Goal: Task Accomplishment & Management: Manage account settings

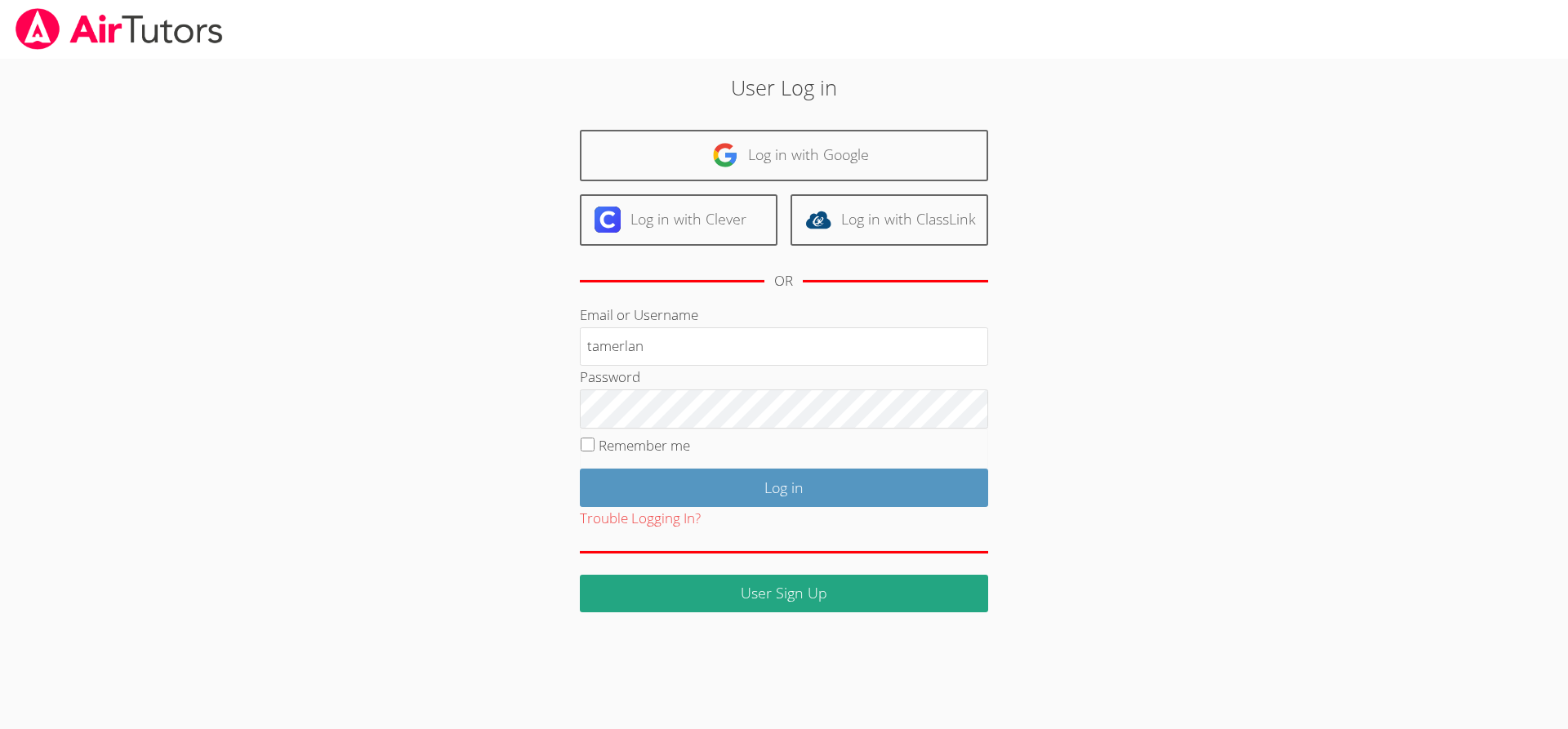
type input "tamerlan"
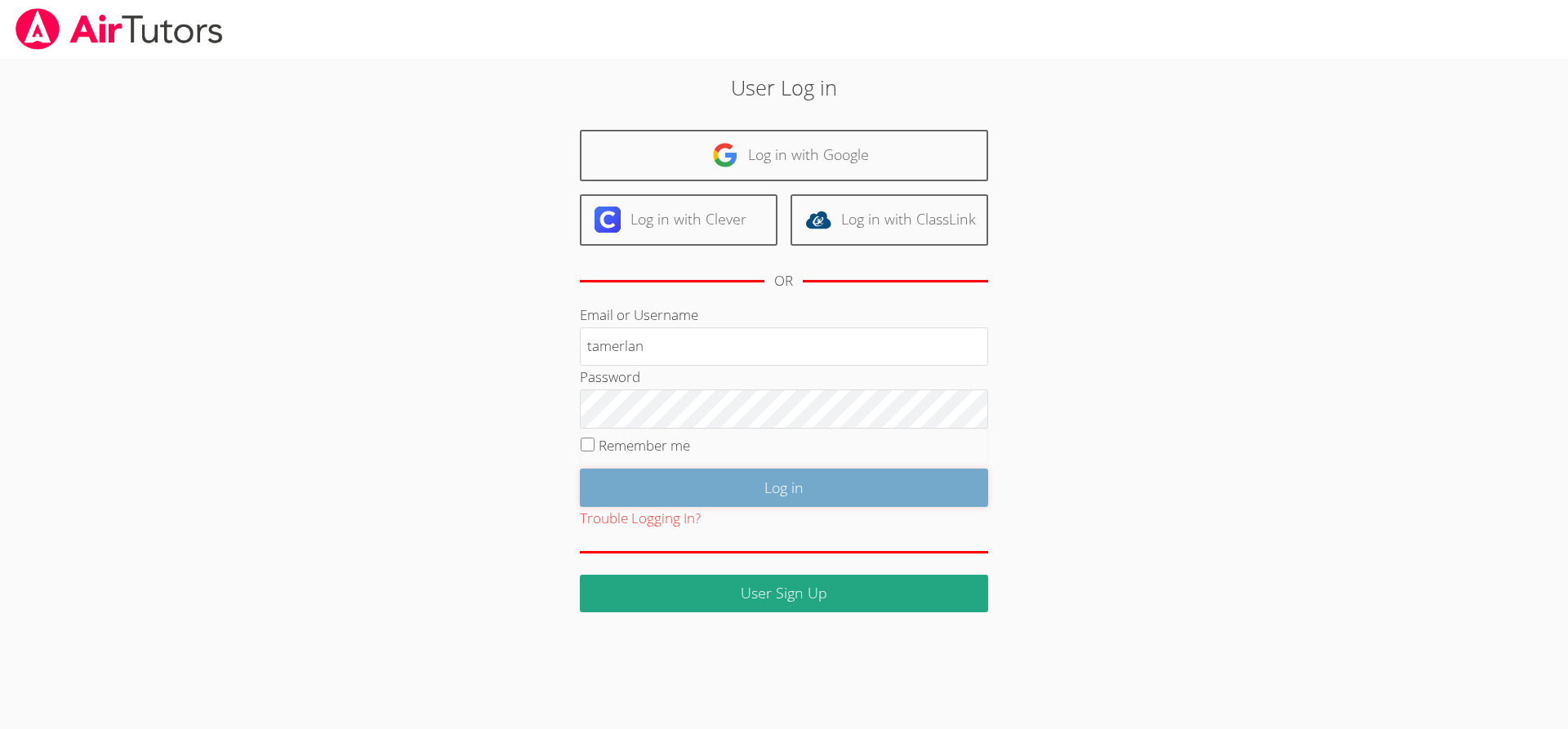
click at [801, 494] on input "Log in" at bounding box center [784, 487] width 408 height 38
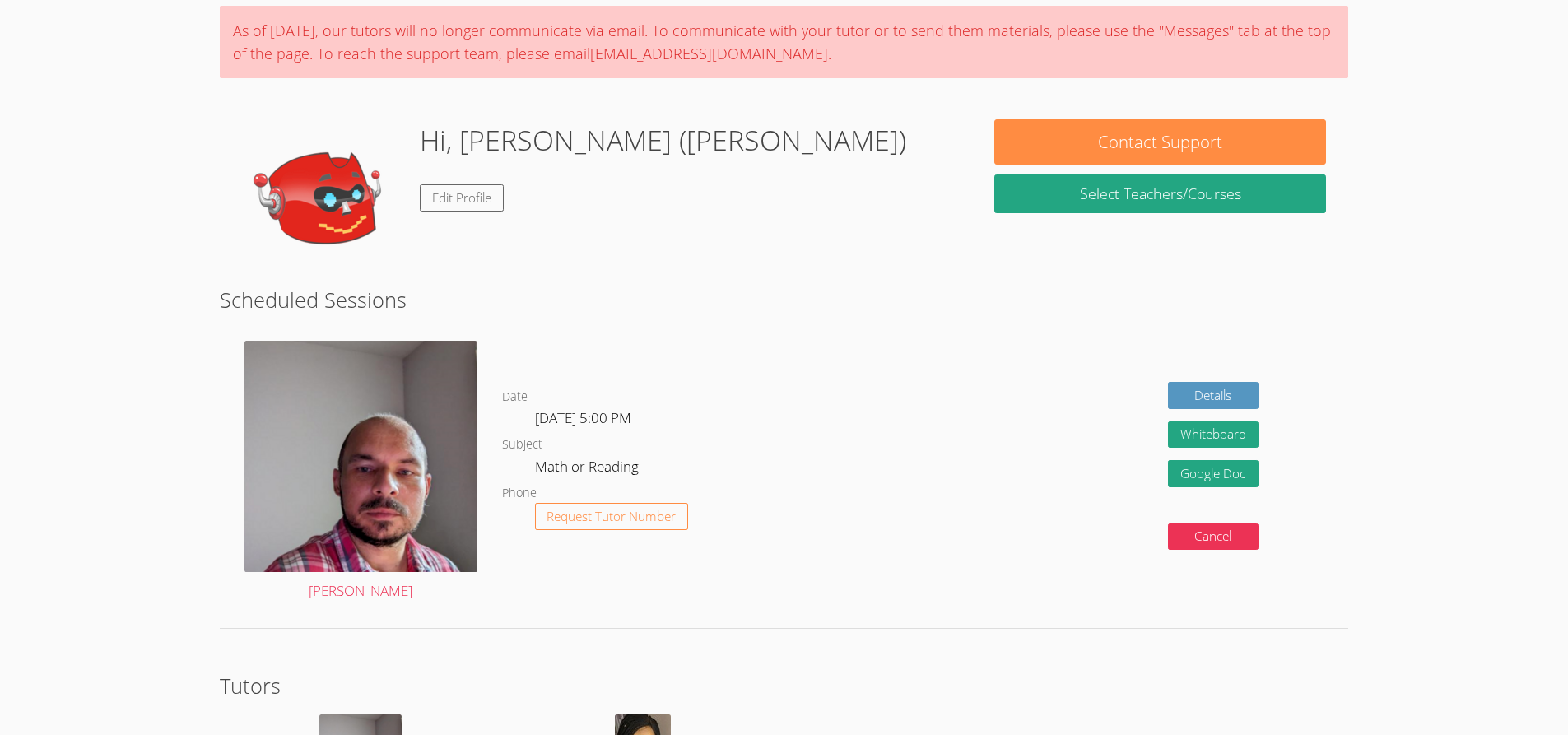
scroll to position [296, 0]
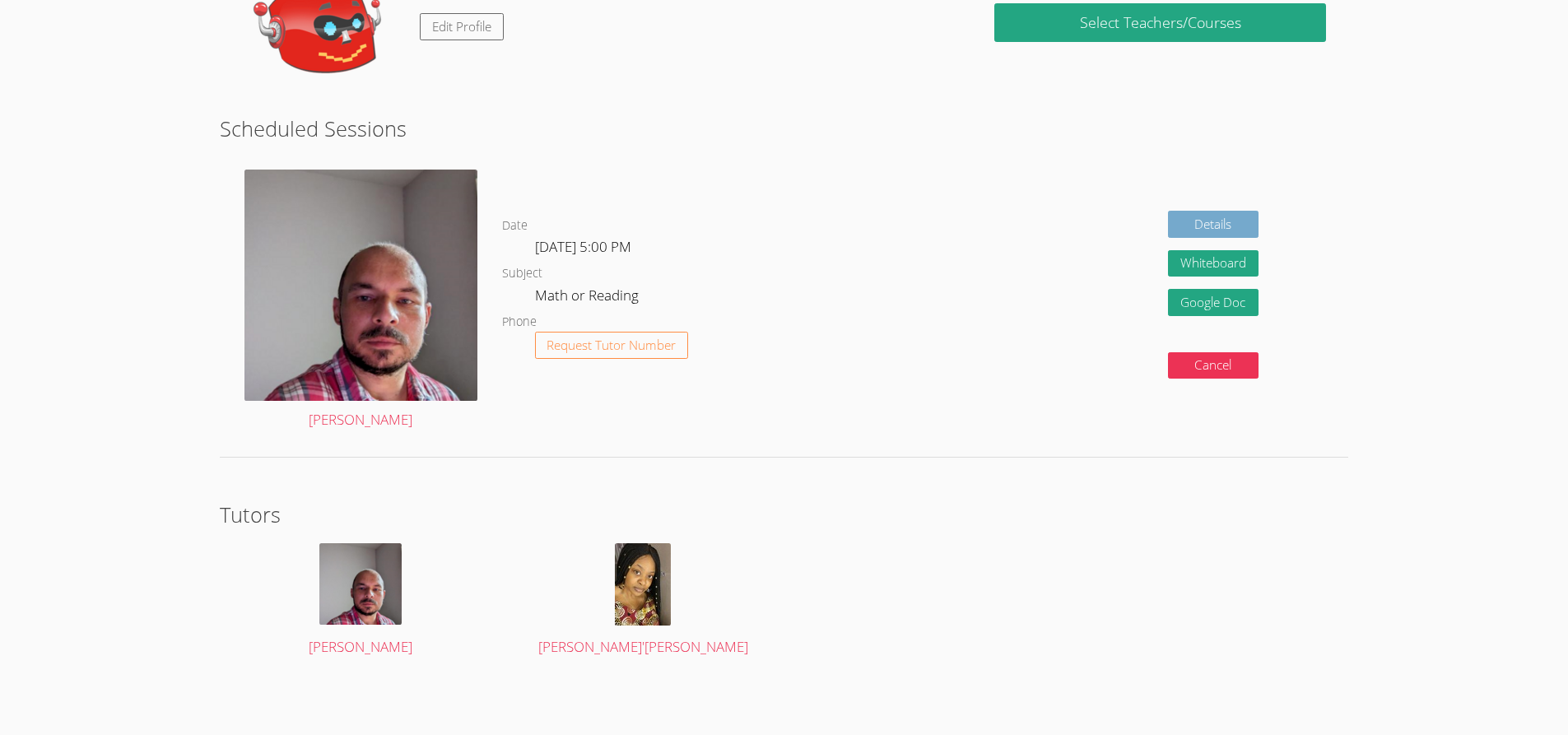
click at [1224, 218] on link "Details" at bounding box center [1212, 224] width 91 height 27
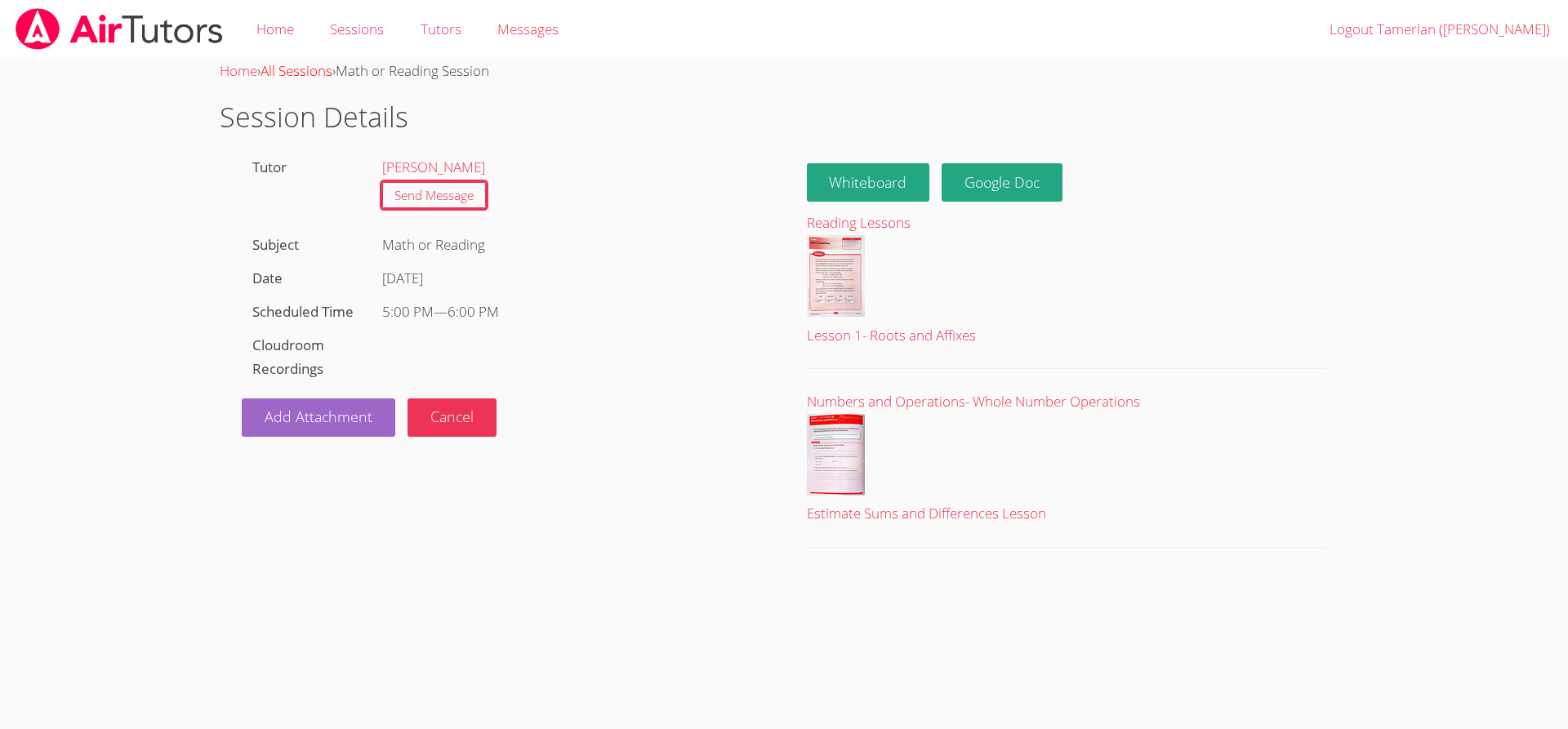
click at [282, 76] on link "All Sessions" at bounding box center [296, 70] width 72 height 19
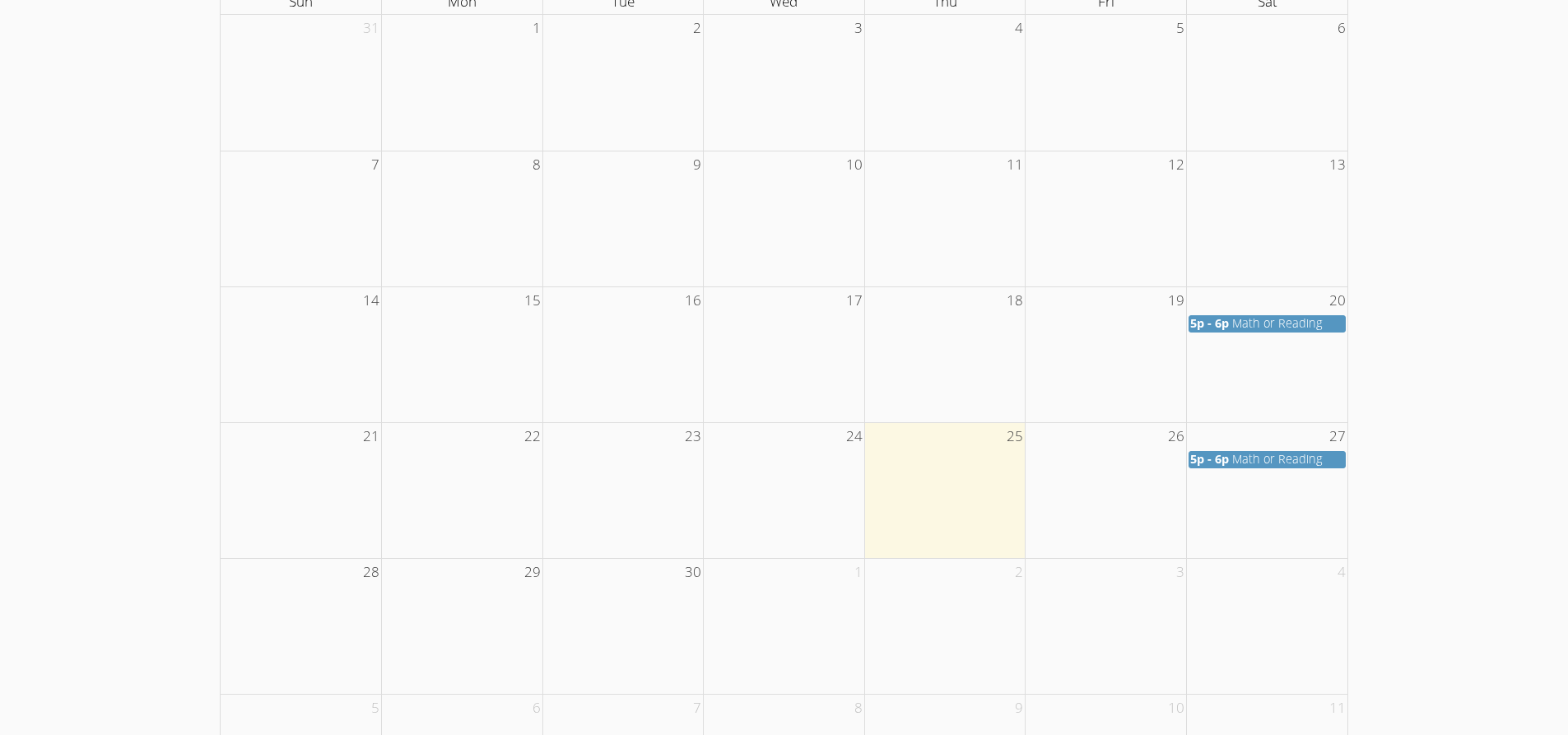
scroll to position [330, 0]
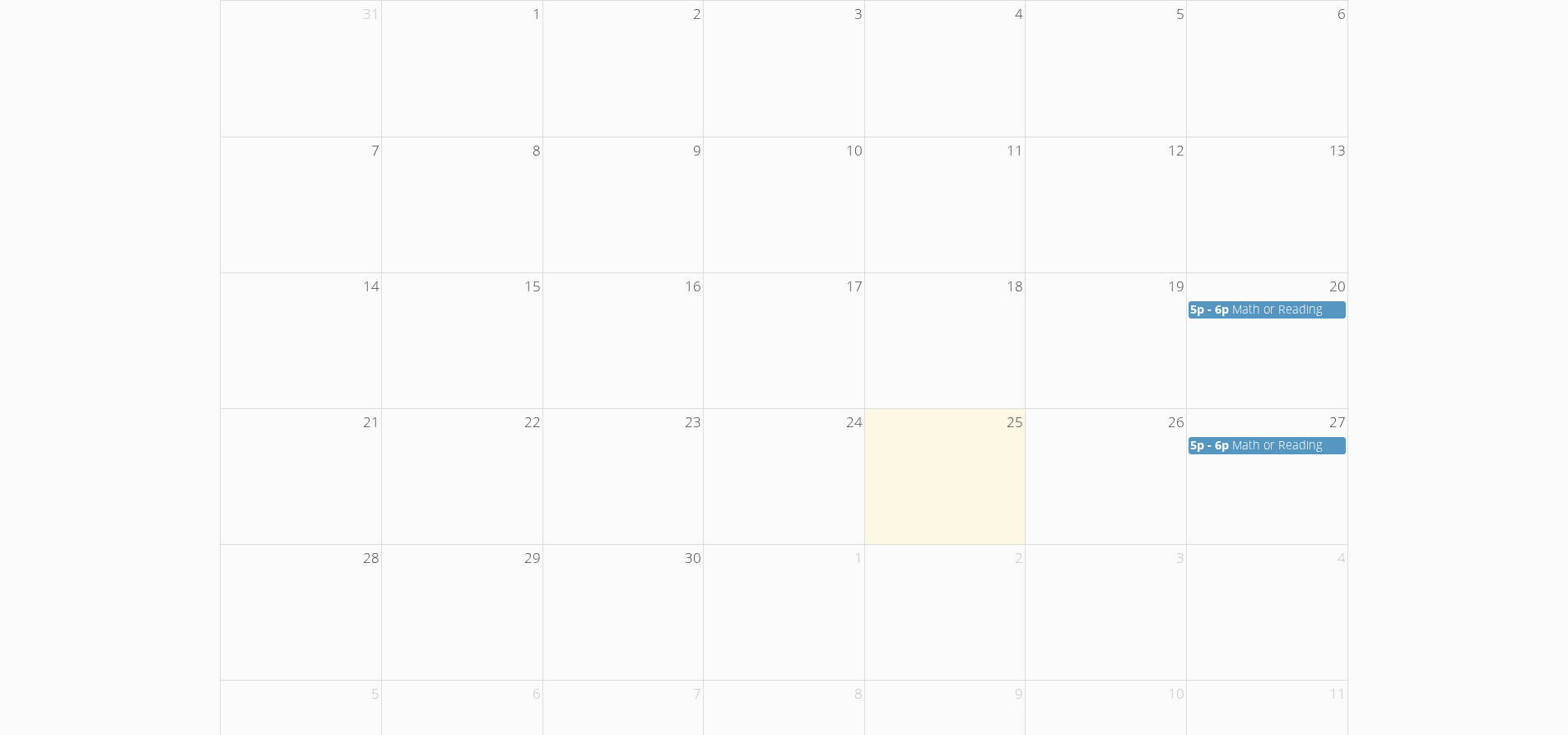
click at [1297, 446] on span "Math or Reading" at bounding box center [1277, 445] width 91 height 16
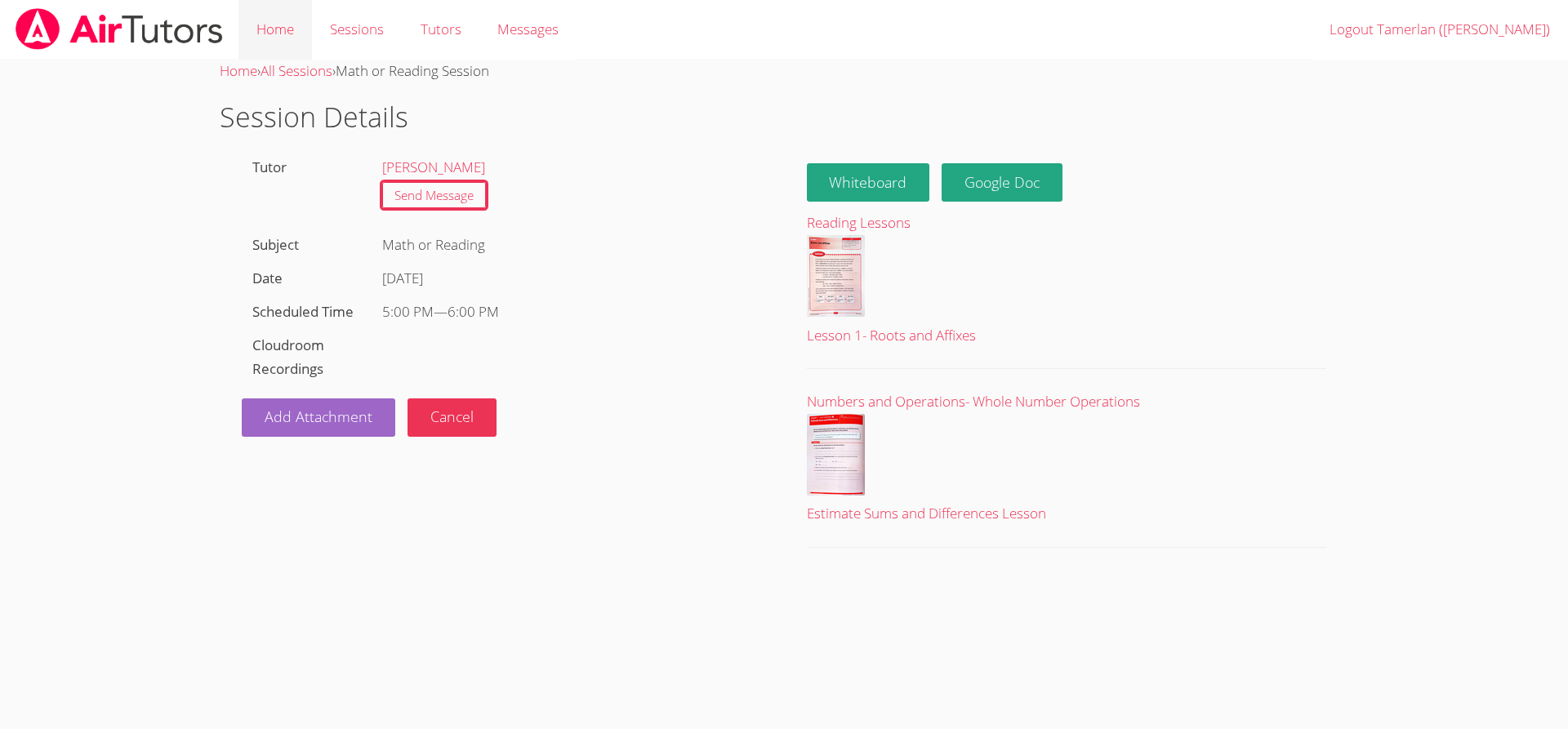
click at [248, 25] on link "Home" at bounding box center [274, 30] width 73 height 59
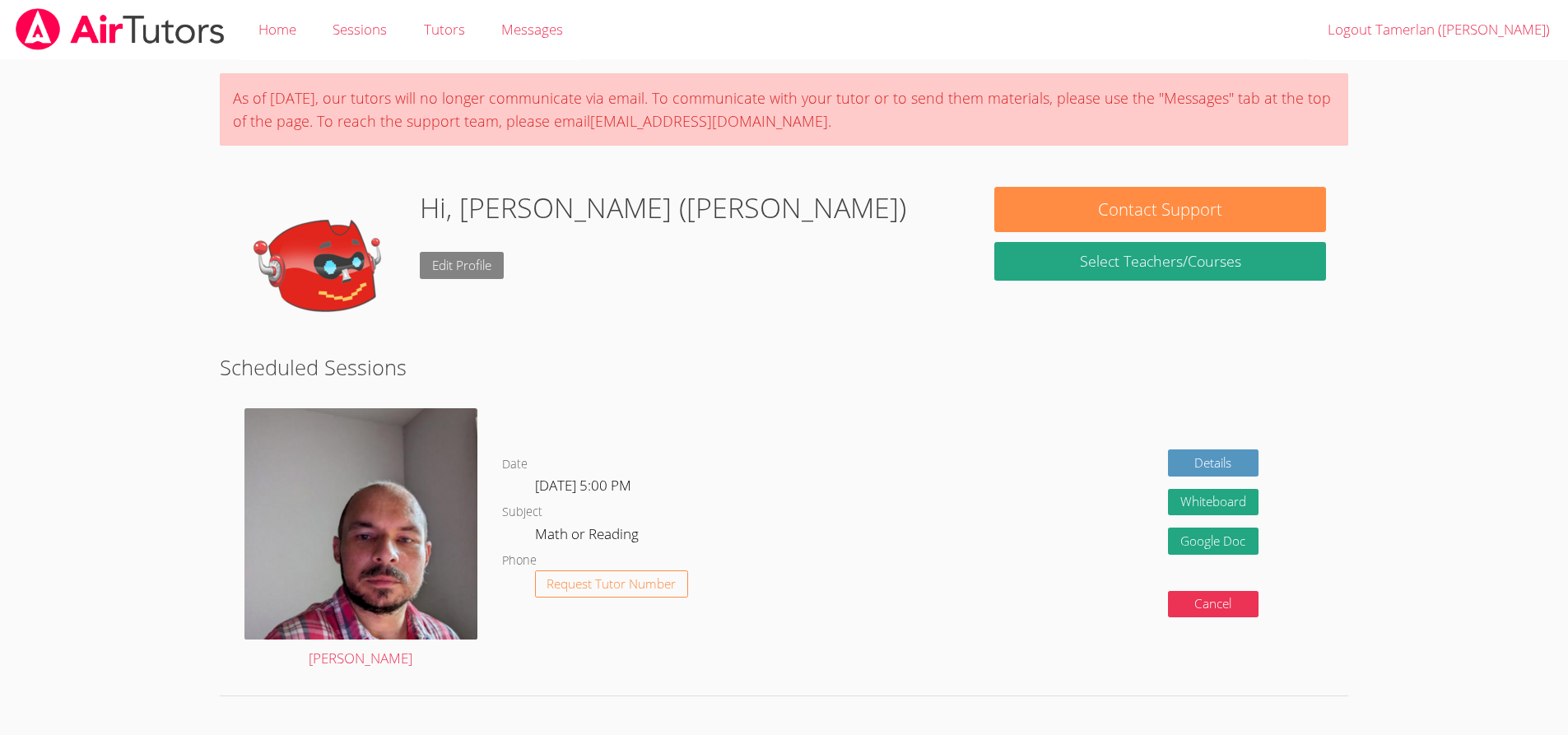
click at [463, 273] on link "Edit Profile" at bounding box center [462, 265] width 84 height 27
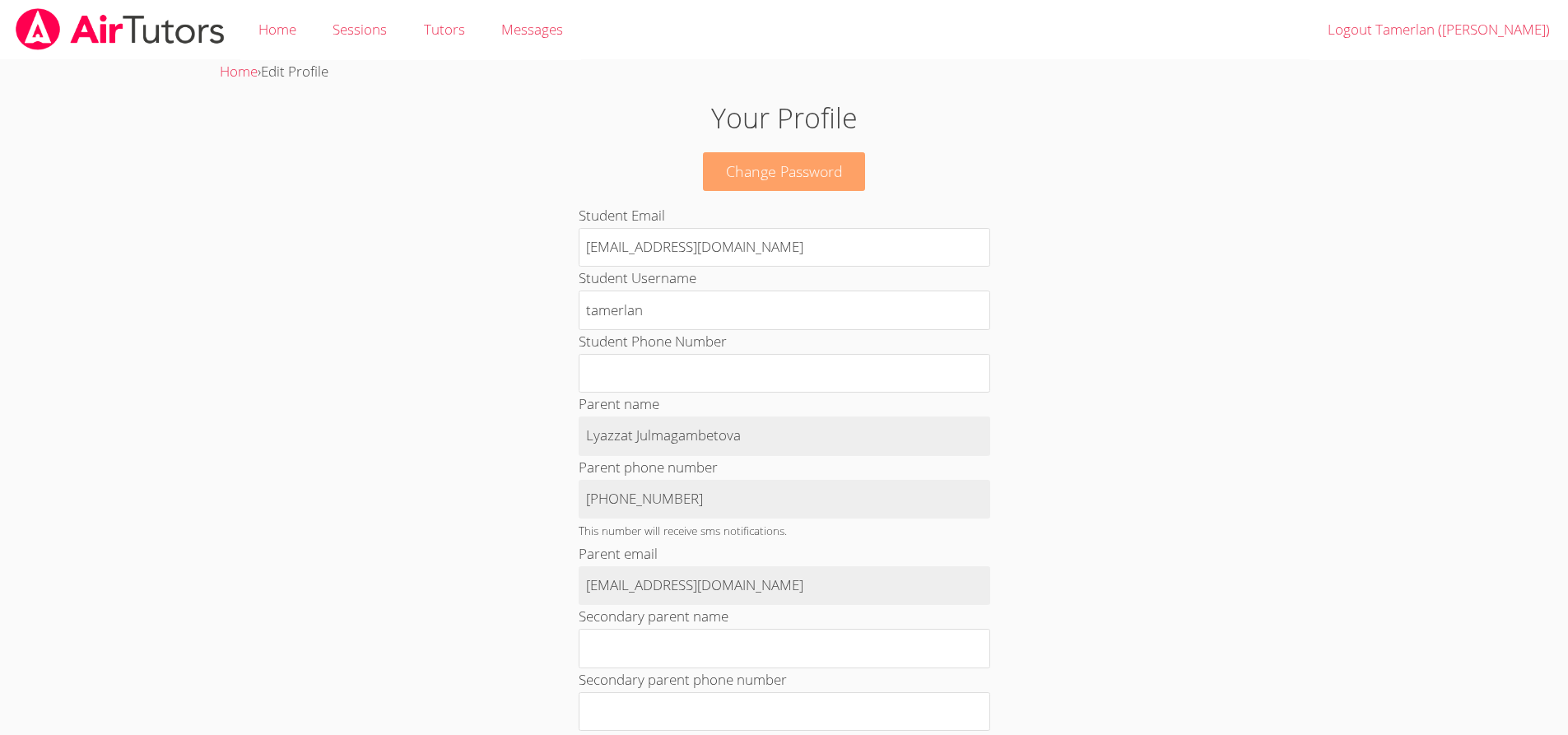
click at [762, 185] on link "Change Password" at bounding box center [784, 171] width 163 height 38
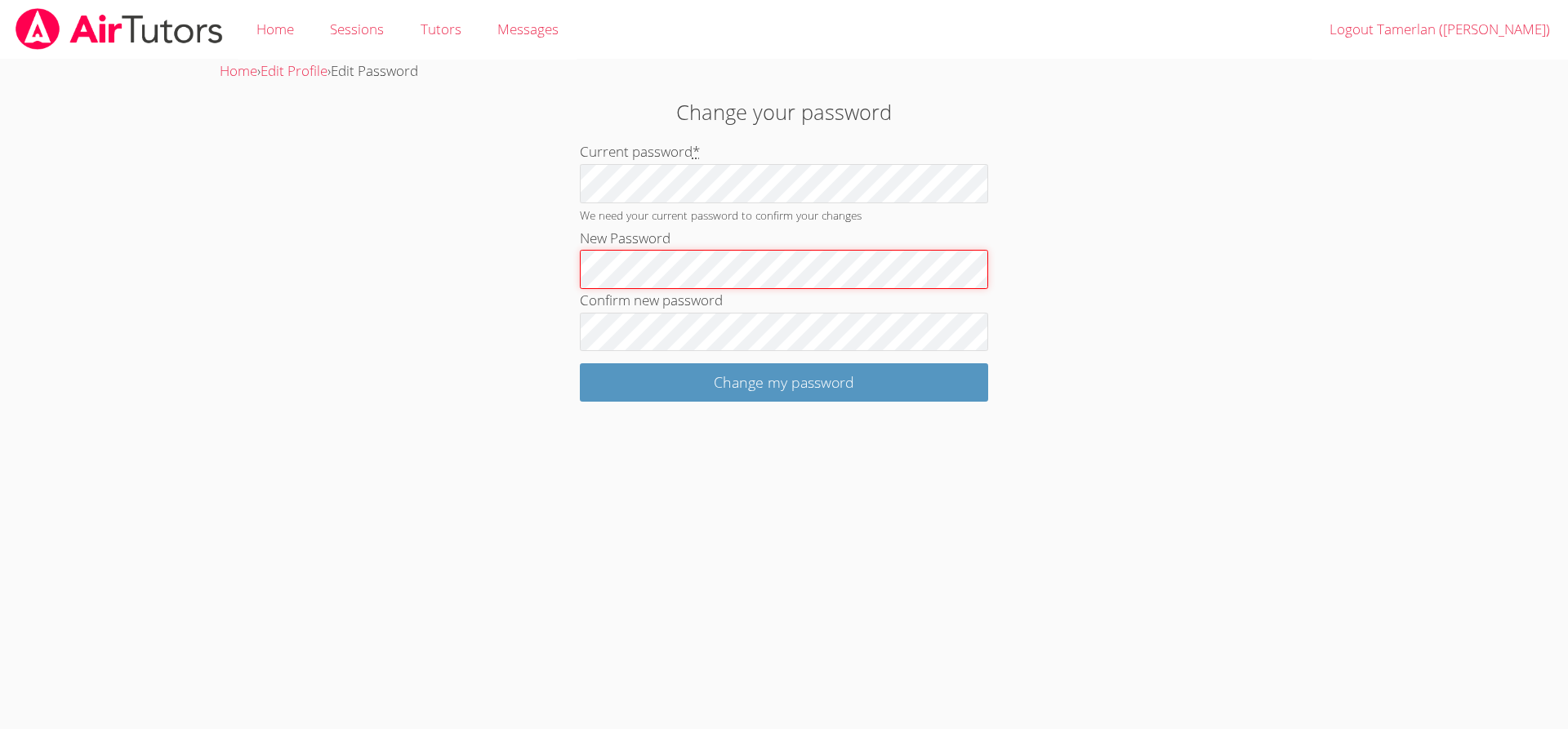
click at [222, 221] on div "Home › Edit Profile › Edit Password Change your password Current password * We …" at bounding box center [784, 230] width 1176 height 342
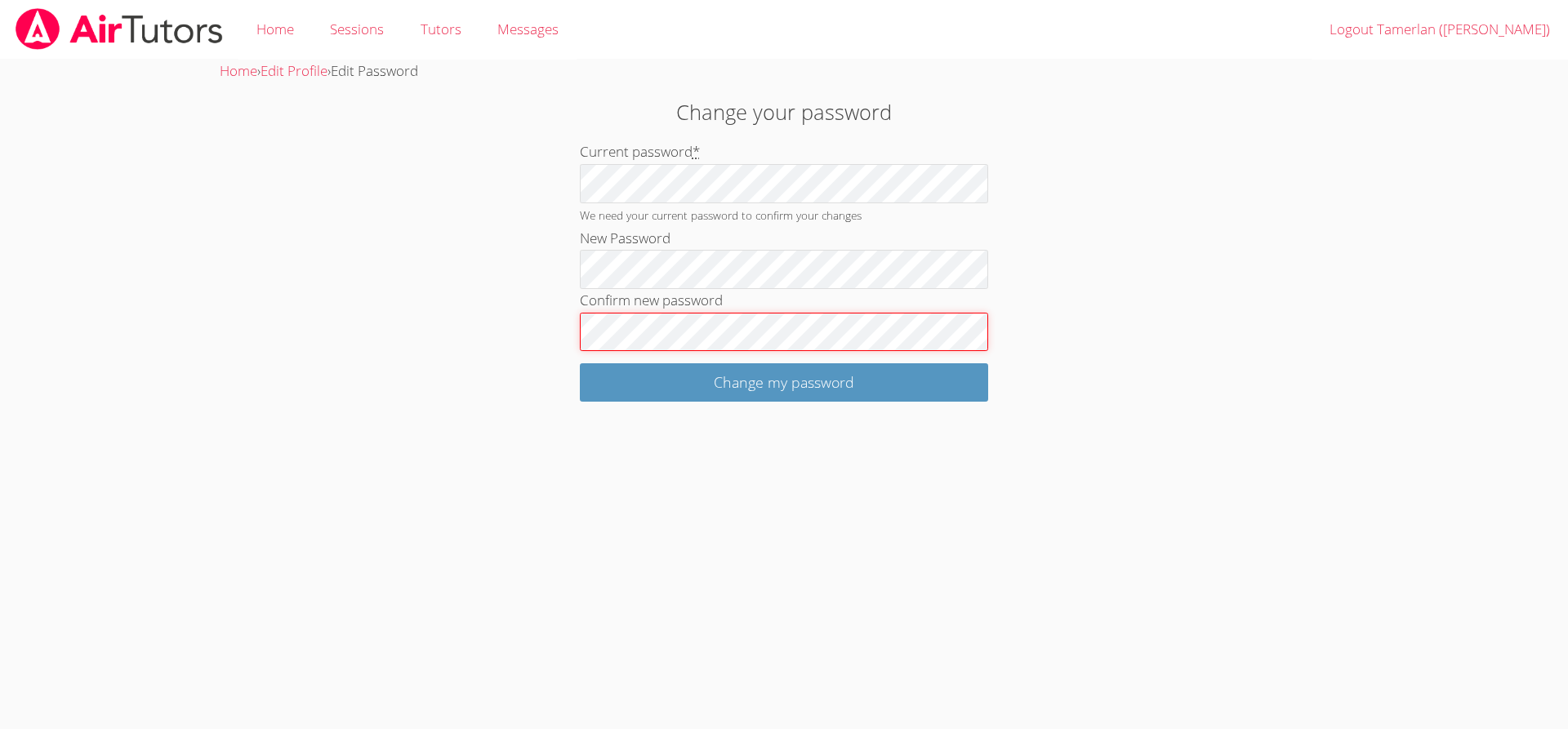
click at [441, 293] on div "Change your password Current password * We need your current password to confir…" at bounding box center [784, 249] width 847 height 306
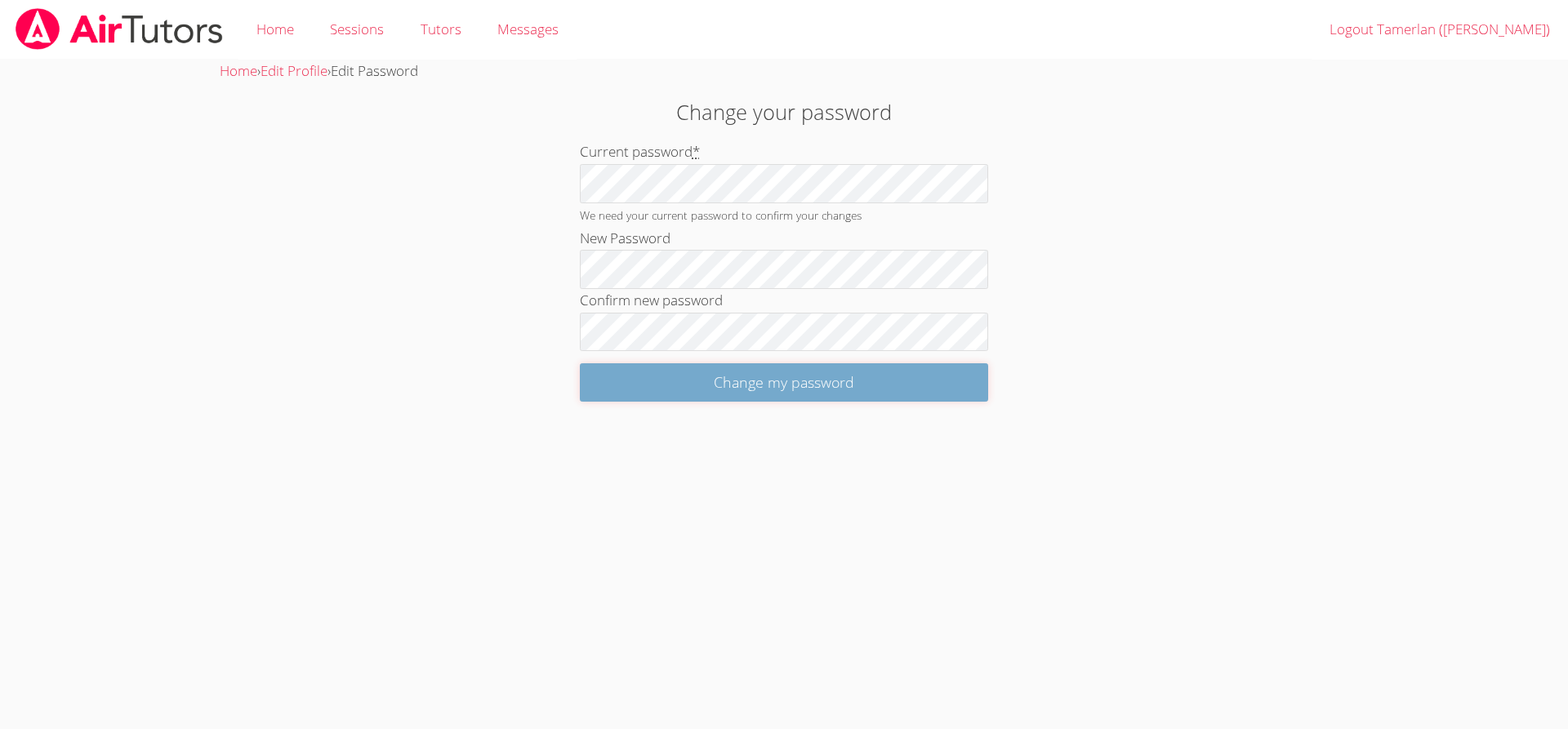
click at [829, 377] on input "Change my password" at bounding box center [784, 382] width 408 height 38
